Goal: Task Accomplishment & Management: Manage account settings

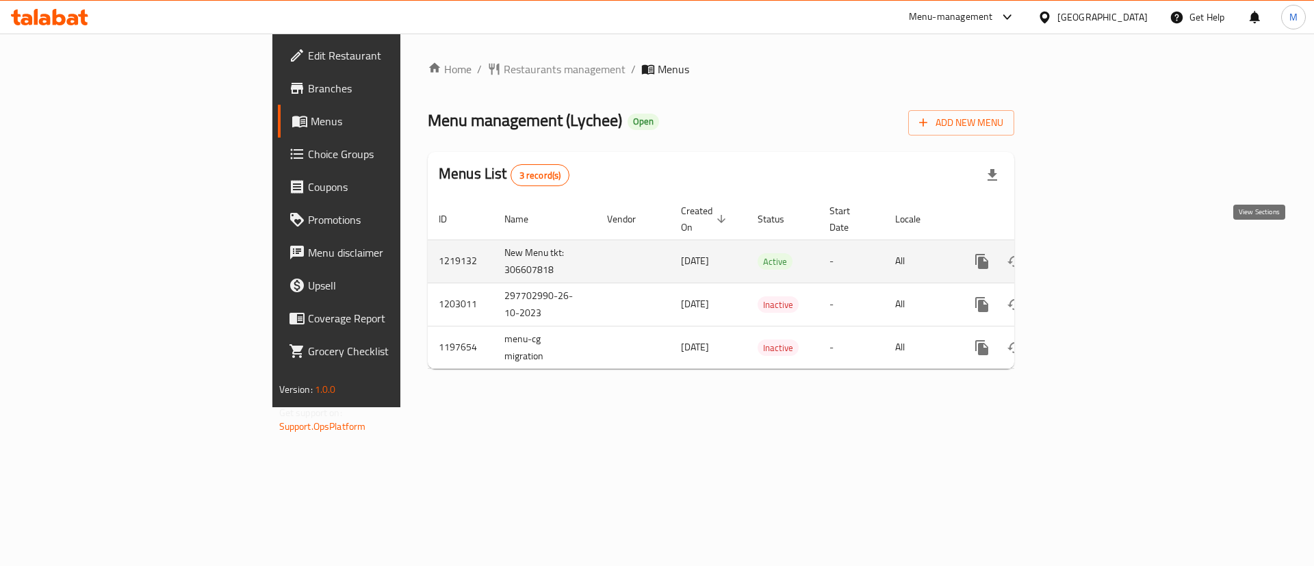
click at [1089, 253] on icon "enhanced table" at bounding box center [1081, 261] width 16 height 16
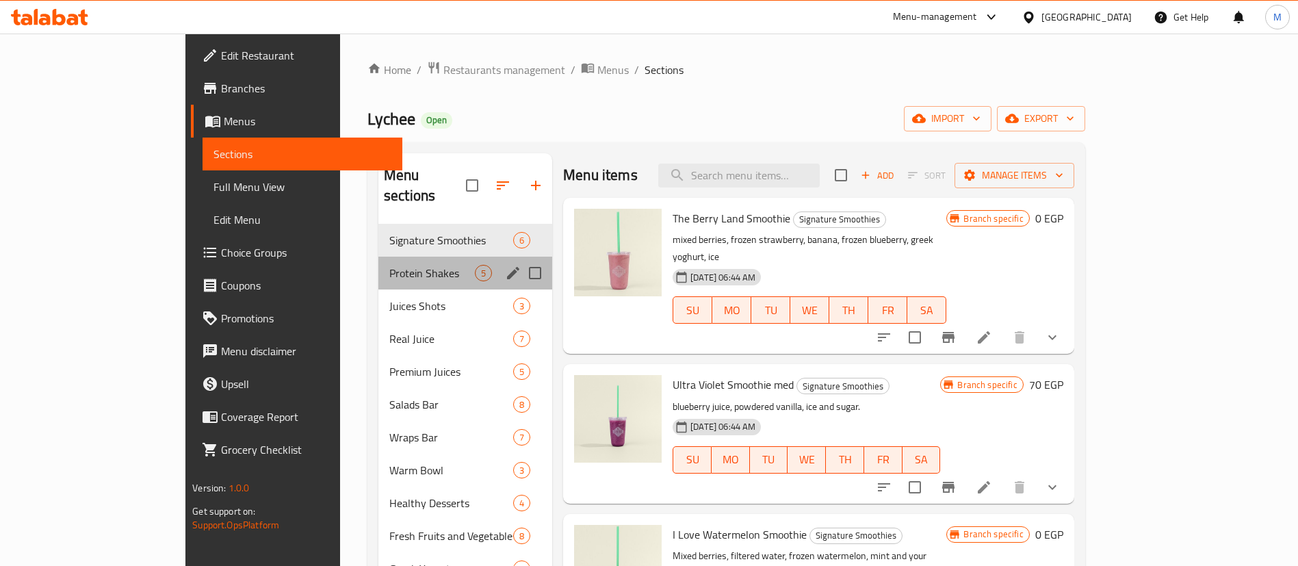
click at [378, 264] on div "Protein Shakes 5" at bounding box center [465, 273] width 174 height 33
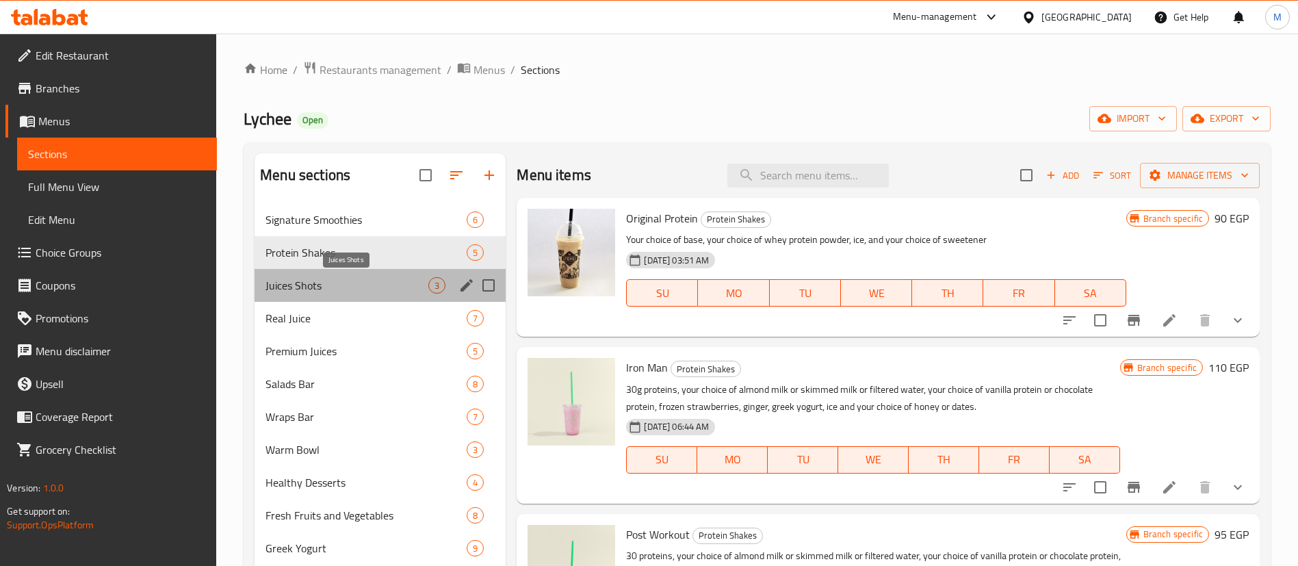
click at [367, 285] on span "Juices Shots" at bounding box center [347, 285] width 163 height 16
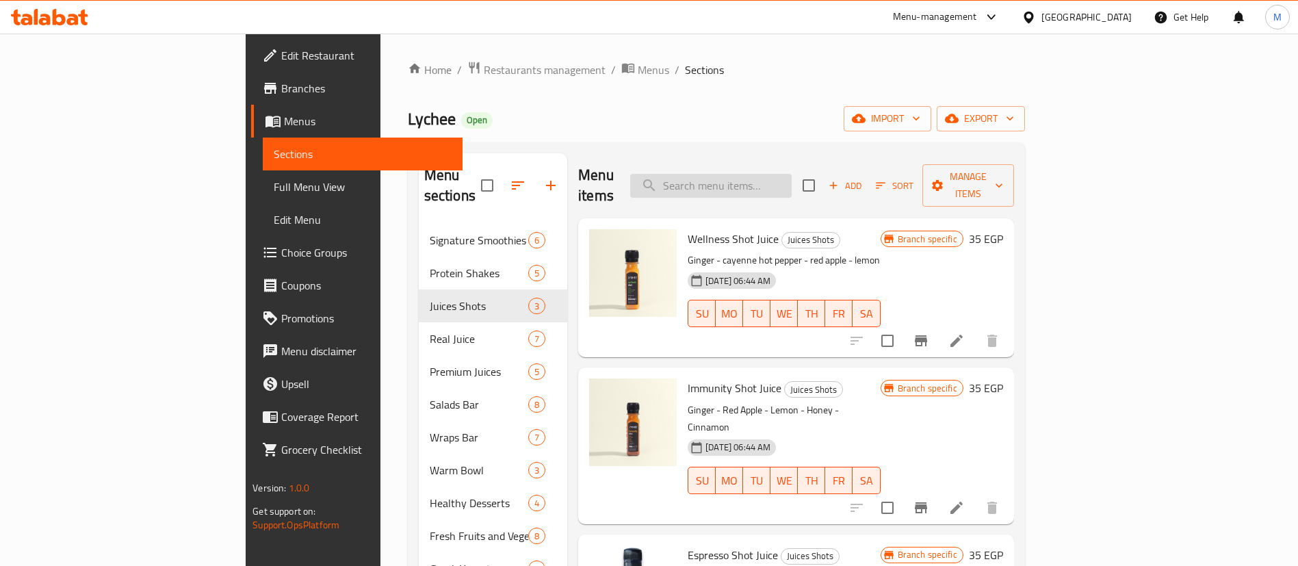
click at [792, 182] on input "search" at bounding box center [711, 186] width 162 height 24
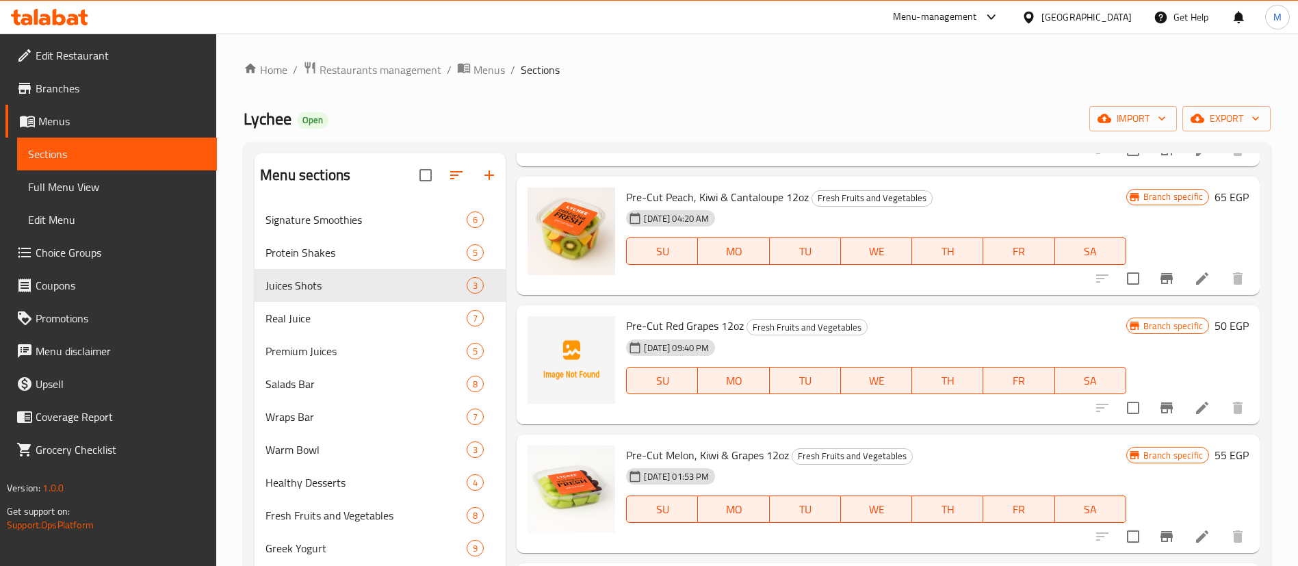
scroll to position [1250, 0]
type input "pre"
click at [548, 339] on icon "upload picture" at bounding box center [547, 333] width 14 height 12
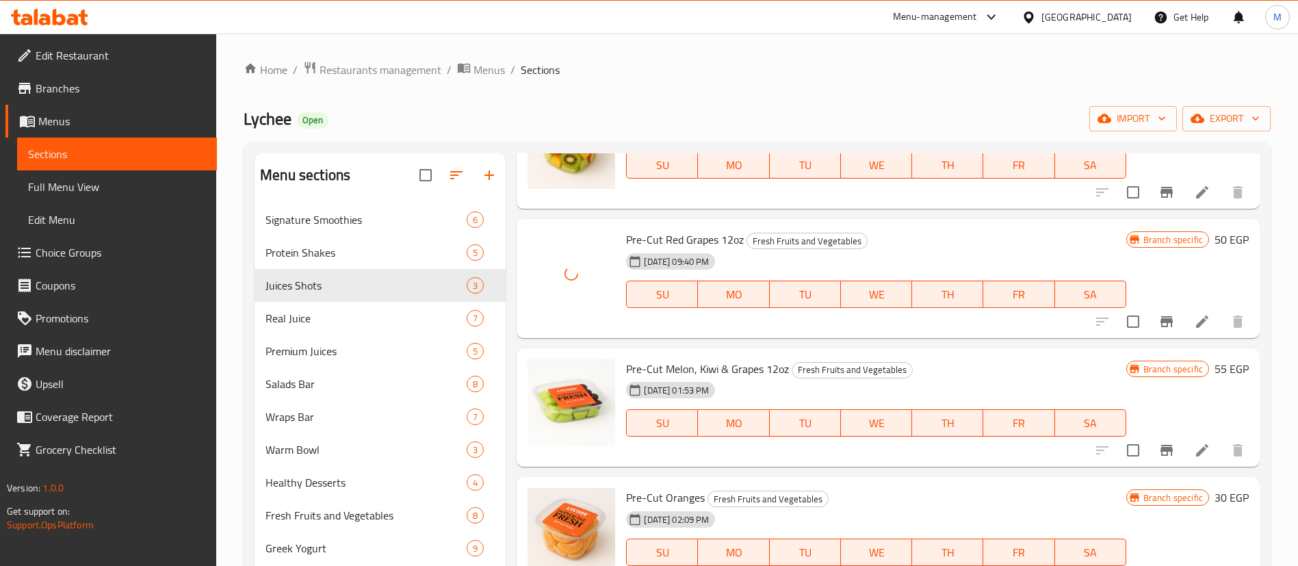
scroll to position [1334, 0]
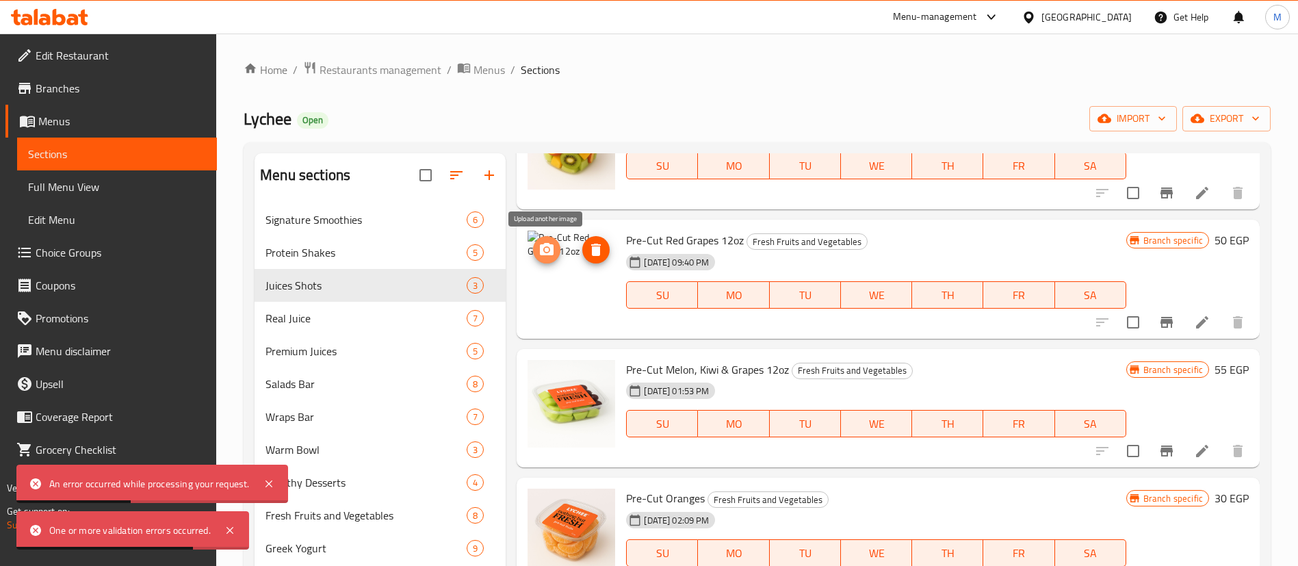
click at [548, 254] on icon "upload picture" at bounding box center [547, 249] width 14 height 12
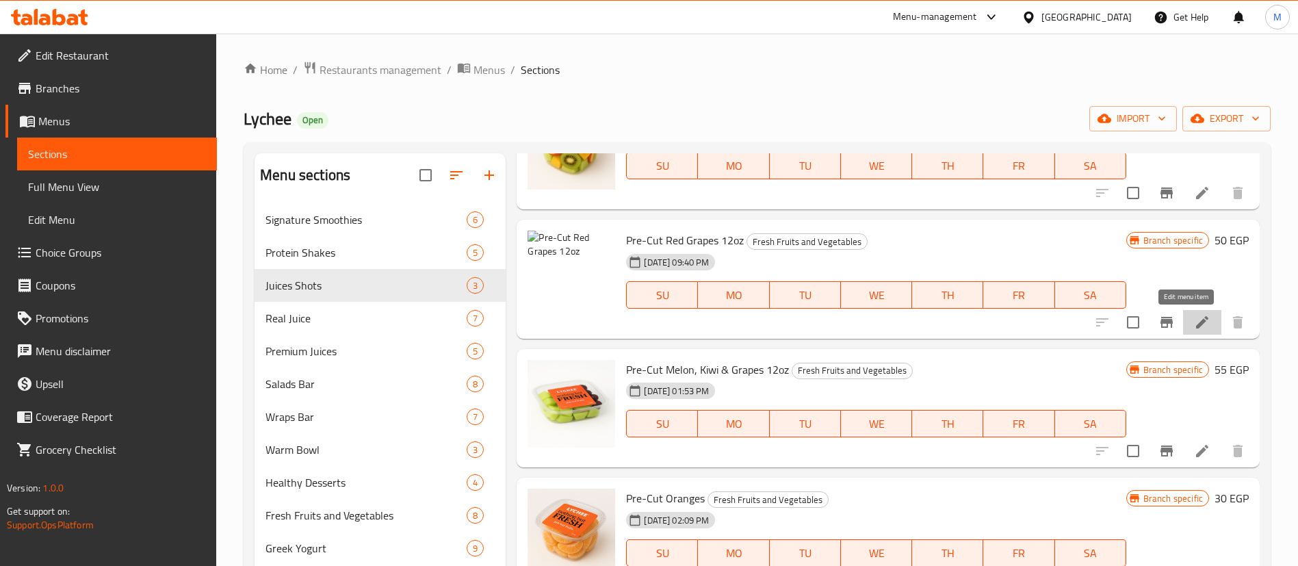
click at [1196, 325] on icon at bounding box center [1202, 322] width 12 height 12
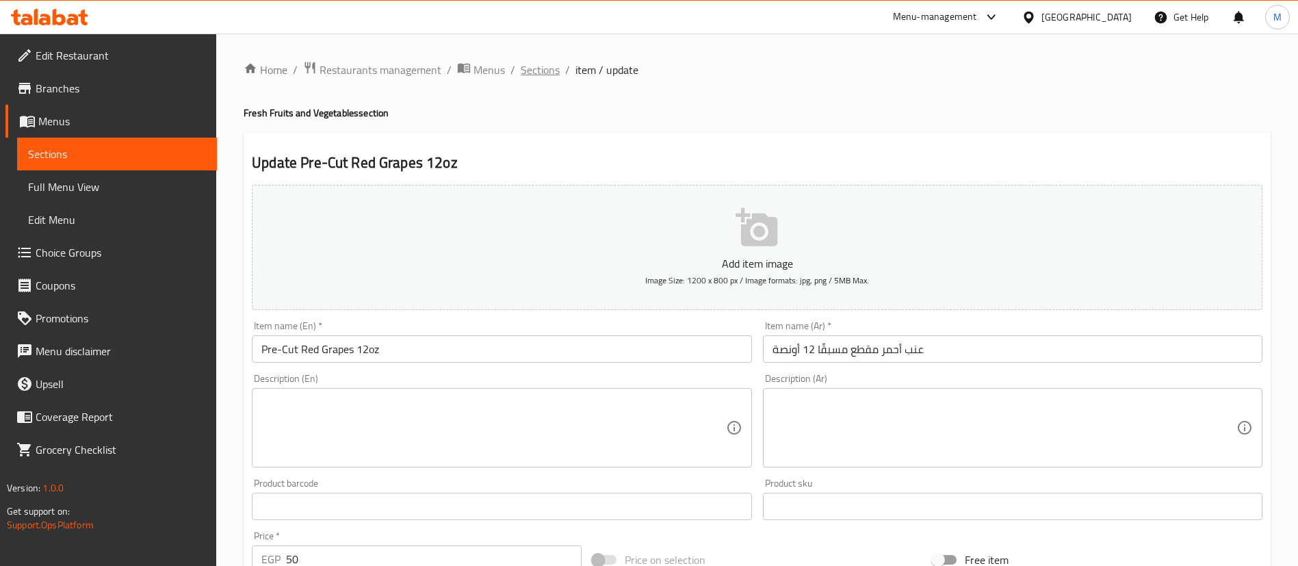
click at [530, 68] on span "Sections" at bounding box center [540, 70] width 39 height 16
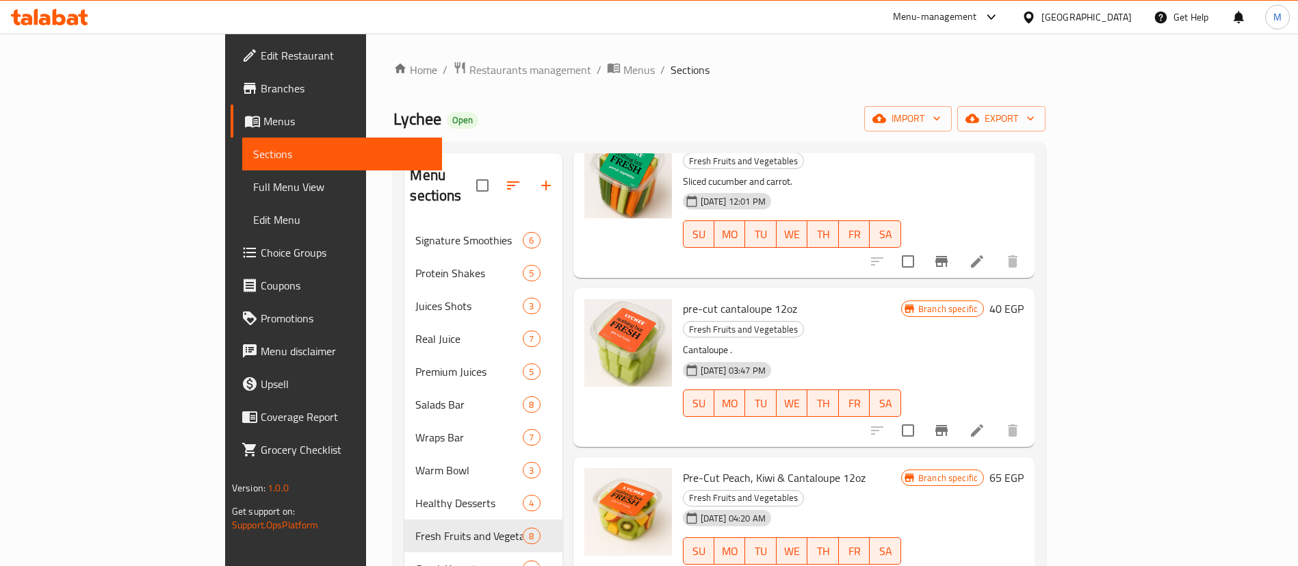
scroll to position [309, 0]
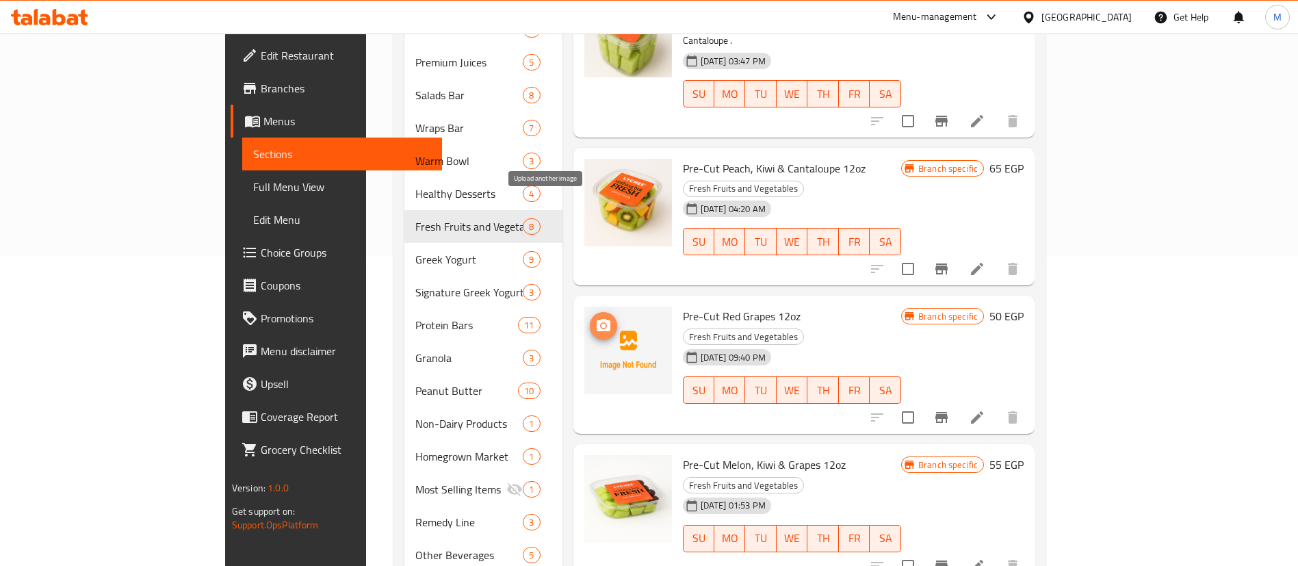
click at [597, 319] on icon "upload picture" at bounding box center [604, 325] width 14 height 12
